Goal: Task Accomplishment & Management: Manage account settings

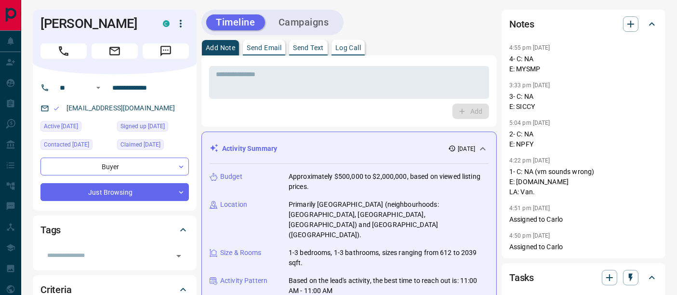
click at [357, 53] on button "Log Call" at bounding box center [348, 47] width 33 height 15
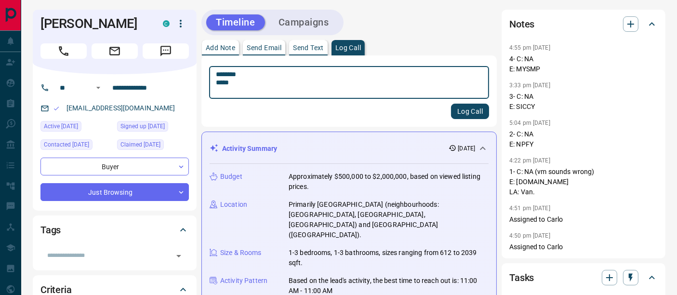
type textarea "******** *****"
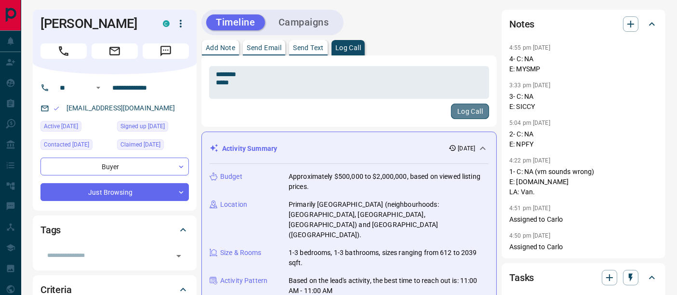
click at [472, 111] on button "Log Call" at bounding box center [470, 111] width 38 height 15
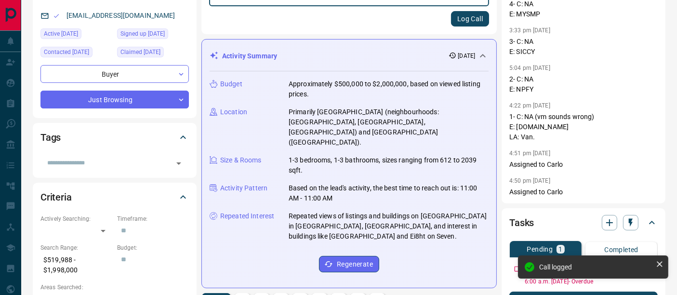
scroll to position [214, 0]
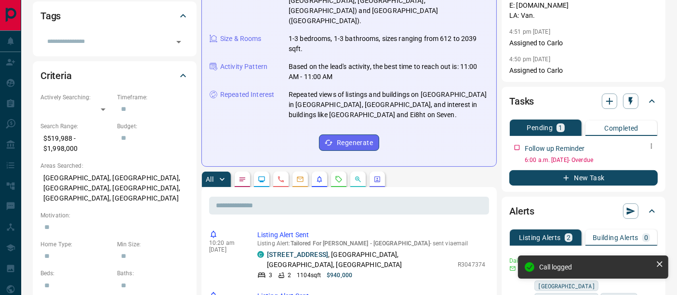
click at [654, 146] on icon "button" at bounding box center [652, 146] width 8 height 8
click at [645, 159] on li "Edit" at bounding box center [636, 163] width 42 height 14
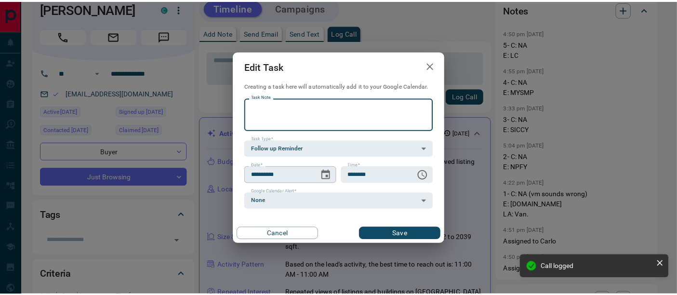
scroll to position [0, 0]
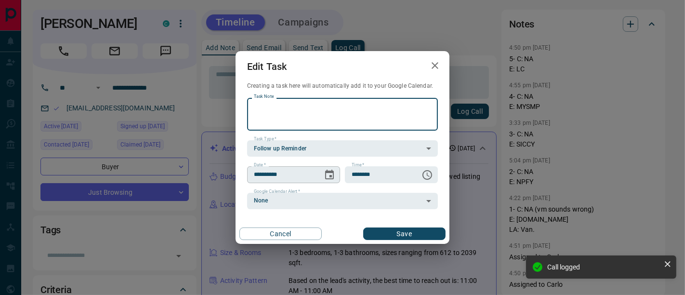
click at [333, 172] on icon "Choose date, selected date is Sep 12, 2025" at bounding box center [329, 175] width 9 height 10
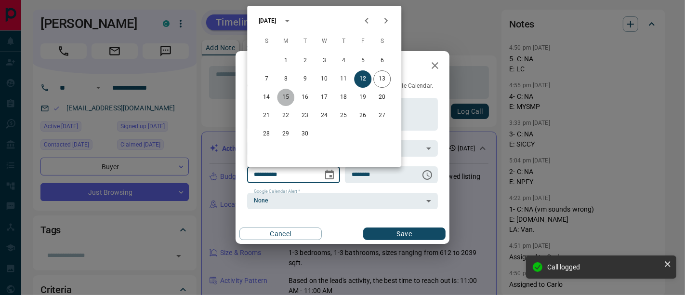
click at [292, 100] on button "15" at bounding box center [285, 97] width 17 height 17
type input "**********"
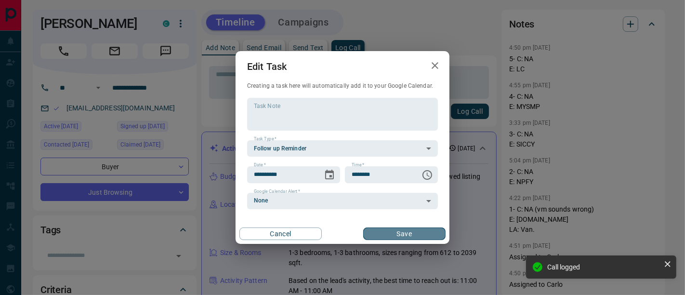
click at [387, 233] on button "Save" at bounding box center [404, 234] width 82 height 13
